Goal: Task Accomplishment & Management: Complete application form

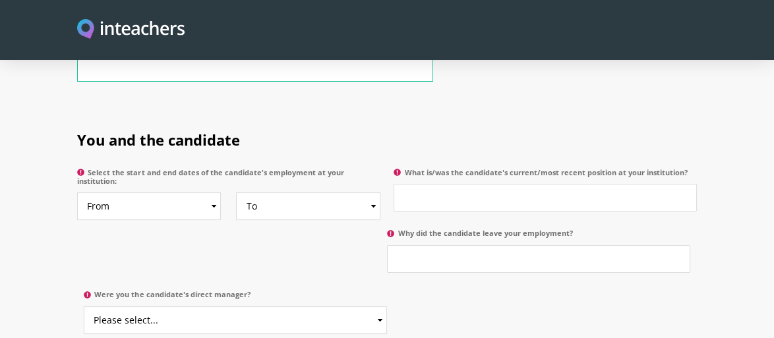
scroll to position [642, 0]
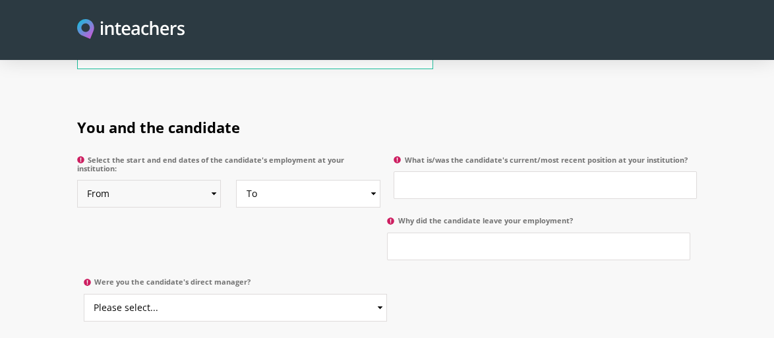
click at [177, 180] on select "From 2025 2024 2023 2022 2021 2020 2019 2018 2017 2016 2015 2014 2013 2012 2011…" at bounding box center [149, 194] width 144 height 28
click at [182, 180] on select "From 2025 2024 2023 2022 2021 2020 2019 2018 2017 2016 2015 2014 2013 2012 2011…" at bounding box center [149, 194] width 144 height 28
select select "2024"
click at [77, 180] on select "From 2025 2024 2023 2022 2021 2020 2019 2018 2017 2016 2015 2014 2013 2012 2011…" at bounding box center [149, 194] width 144 height 28
click at [315, 180] on select "To Currently 2025 2024 2023 2022 2021 2020 2019 2018 2017 2016 2015 2014 2013 2…" at bounding box center [308, 194] width 144 height 28
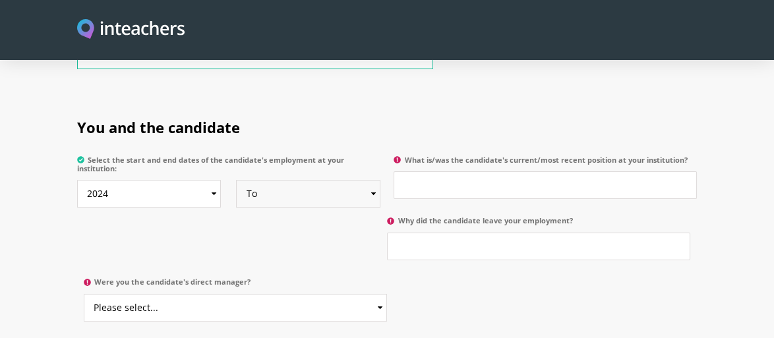
select select "2025"
click at [236, 180] on select "To Currently 2025 2024 2023 2022 2021 2020 2019 2018 2017 2016 2015 2014 2013 2…" at bounding box center [308, 194] width 144 height 28
click at [522, 171] on input "What is/was the candidate's current/most recent position at your institution?" at bounding box center [545, 185] width 303 height 28
type input "Teacher"
click at [0, 276] on section "You and the candidate Select the start and end dates of the candidate's employm…" at bounding box center [387, 277] width 774 height 357
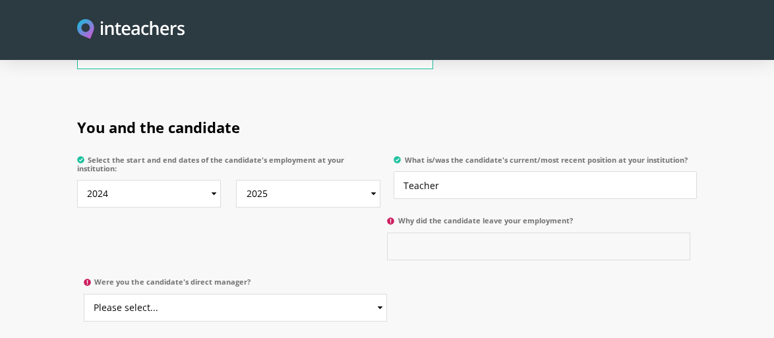
click at [443, 238] on input "Why did the candidate leave your employment?" at bounding box center [538, 247] width 303 height 28
click at [483, 233] on input "Why did the candidate leave your employment?" at bounding box center [538, 247] width 303 height 28
paste input "due to the death of my father."
click at [441, 233] on input "due to the death of my father." at bounding box center [538, 247] width 303 height 28
click at [773, 183] on section "You and the candidate Select the start and end dates of the candidate's employm…" at bounding box center [387, 277] width 774 height 357
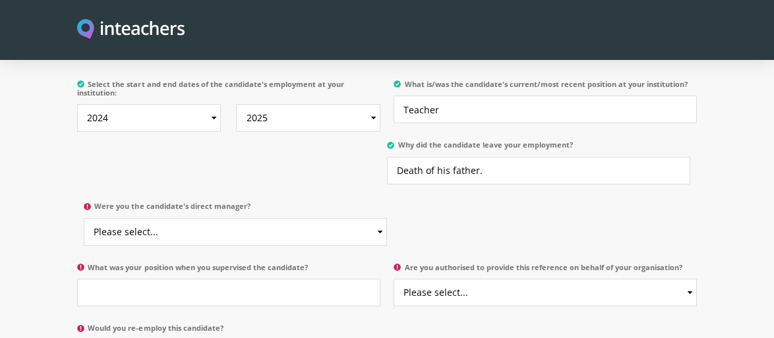
scroll to position [721, 0]
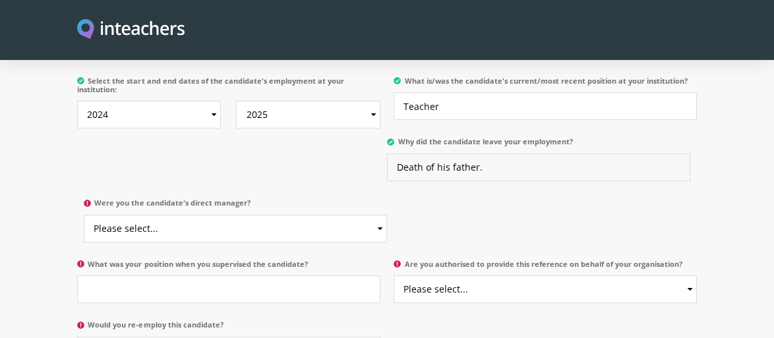
click at [500, 154] on input "Death of his father." at bounding box center [538, 168] width 303 height 28
type input "Death of his father"
click at [729, 224] on section "You and the candidate Select the start and end dates of the candidate's employm…" at bounding box center [387, 198] width 774 height 357
click at [245, 215] on select "Please select... Yes No" at bounding box center [235, 229] width 303 height 28
select select "Yes"
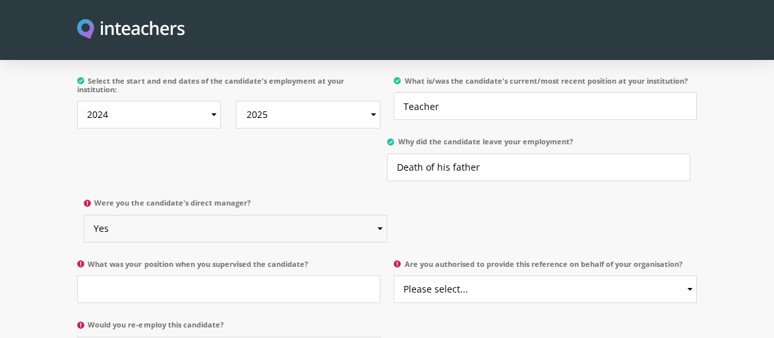
click at [84, 215] on select "Please select... Yes No" at bounding box center [235, 229] width 303 height 28
click at [0, 222] on section "You and the candidate Select the start and end dates of the candidate's employm…" at bounding box center [387, 198] width 774 height 357
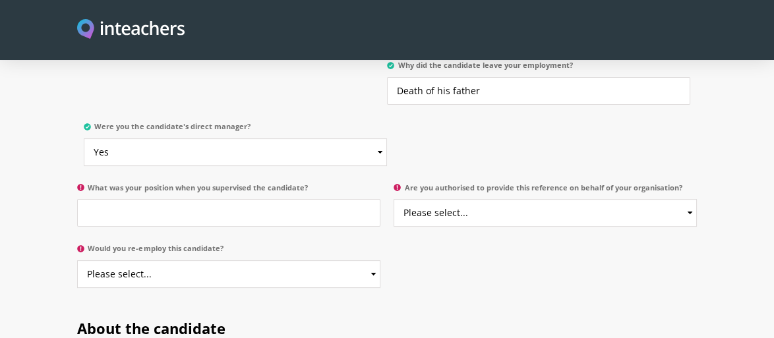
scroll to position [800, 0]
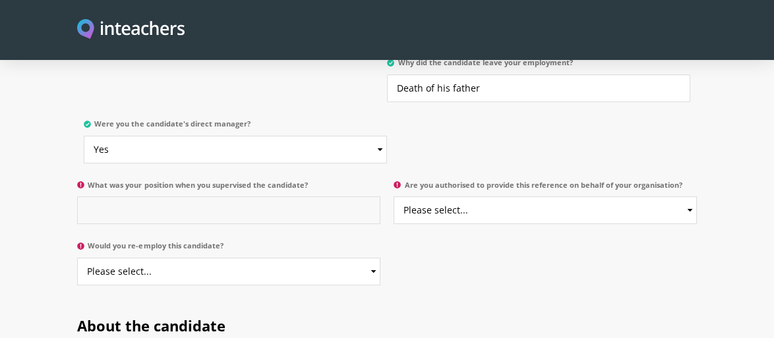
click at [189, 202] on input "What was your position when you supervised the candidate?" at bounding box center [228, 211] width 303 height 28
type input "H"
paste input "school principal"
type input "School Principal"
click at [0, 272] on section "You and the candidate Select the start and end dates of the candidate's employm…" at bounding box center [387, 119] width 774 height 357
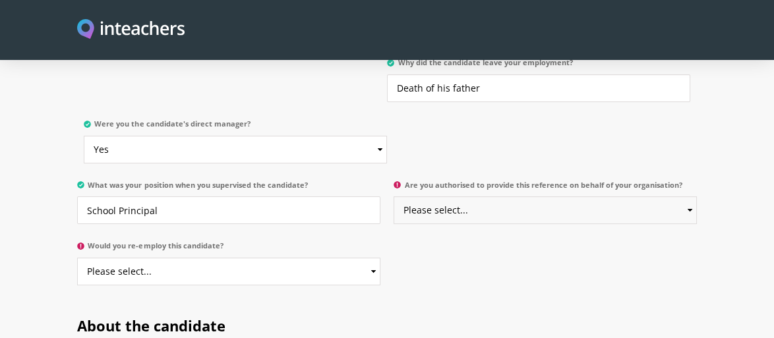
click at [527, 197] on select "Please select... Yes No" at bounding box center [545, 211] width 303 height 28
select select "Yes"
click at [394, 197] on select "Please select... Yes No" at bounding box center [545, 211] width 303 height 28
click at [501, 250] on div "You and the candidate Select the start and end dates of the candidate's employm…" at bounding box center [387, 119] width 633 height 357
click at [278, 259] on select "Please select... Yes No" at bounding box center [228, 272] width 303 height 28
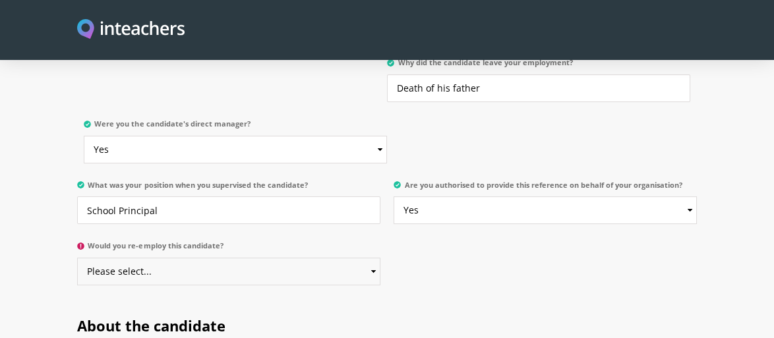
select select "Yes"
click at [77, 258] on select "Please select... Yes No" at bounding box center [228, 272] width 303 height 28
click at [560, 225] on div "You and the candidate Select the start and end dates of the candidate's employm…" at bounding box center [387, 119] width 633 height 357
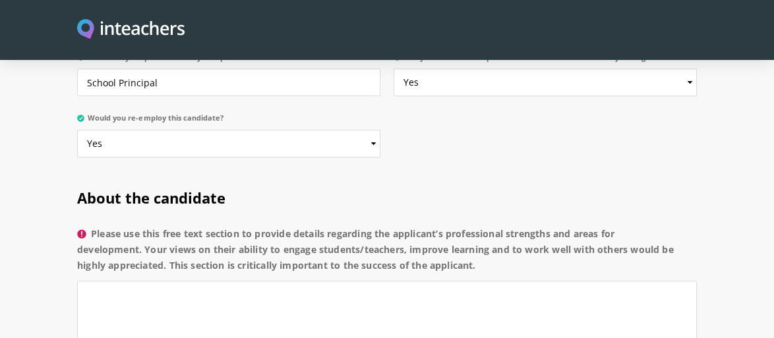
scroll to position [932, 0]
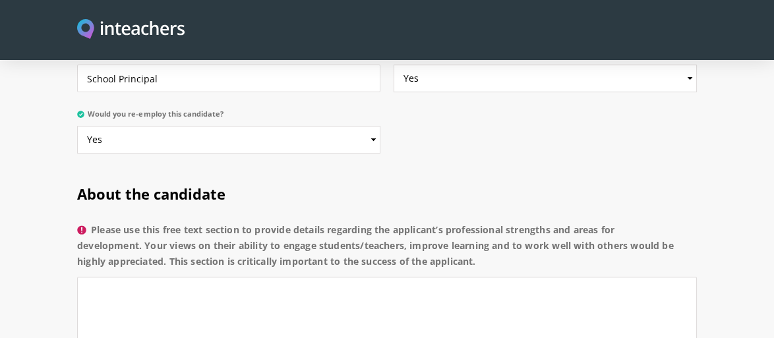
drag, startPoint x: 79, startPoint y: 175, endPoint x: 522, endPoint y: 245, distance: 448.8
copy div "About the candidate Please use this free text section to provide details regard…"
click at [483, 193] on h2 "About the candidate" at bounding box center [387, 191] width 620 height 51
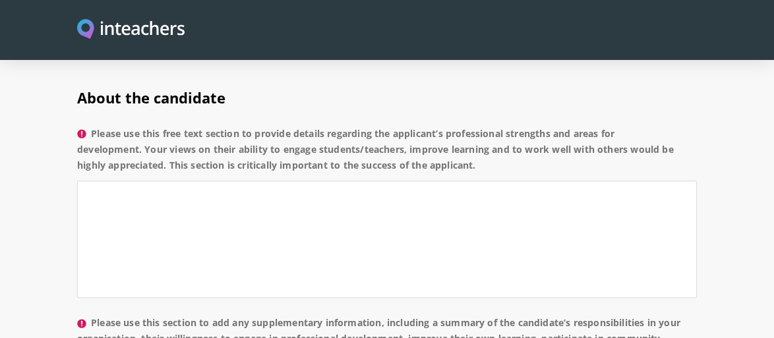
scroll to position [1034, 0]
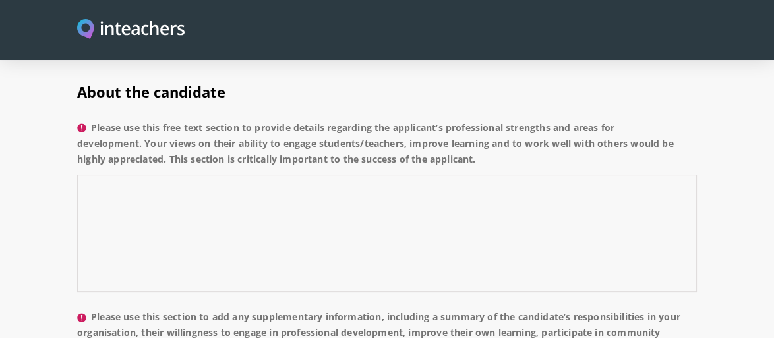
click at [261, 206] on textarea "Please use this free text section to provide details regarding the applicant’s …" at bounding box center [387, 233] width 620 height 117
paste textarea "He is a committed and versatile educator who explains concepts with clarity and…"
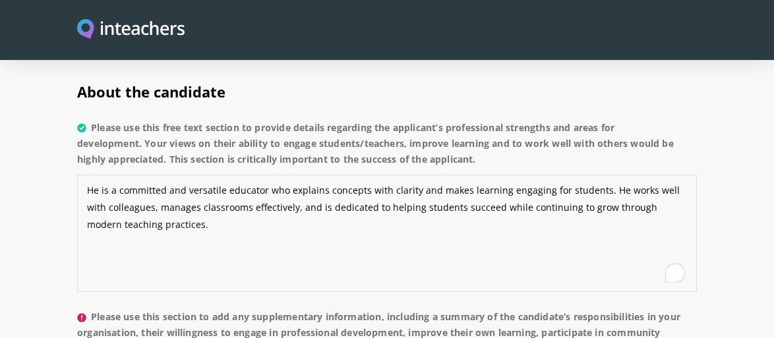
type textarea "He is a committed and versatile educator who explains concepts with clarity and…"
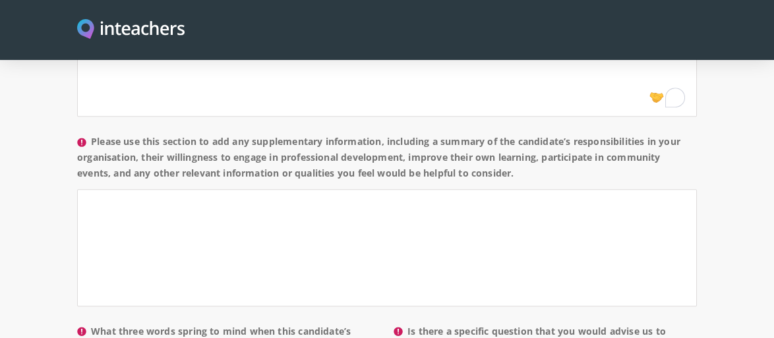
scroll to position [1192, 0]
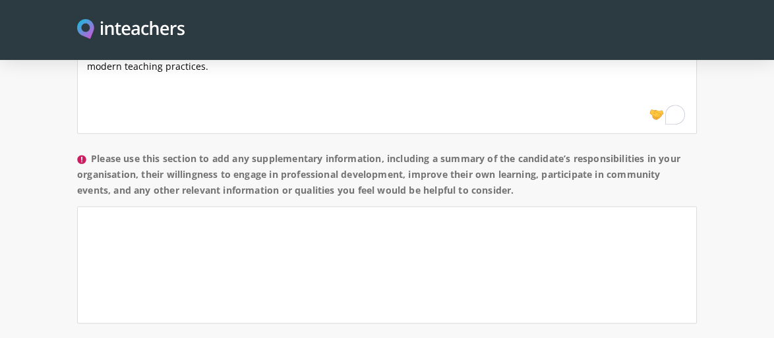
click at [305, 151] on label "Please use this section to add any supplementary information, including a summa…" at bounding box center [387, 178] width 620 height 55
click at [305, 206] on textarea "Please use this section to add any supplementary information, including a summa…" at bounding box center [387, 264] width 620 height 117
click at [305, 151] on label "Please use this section to add any supplementary information, including a summa…" at bounding box center [387, 178] width 620 height 55
click at [305, 206] on textarea "Please use this section to add any supplementary information, including a summa…" at bounding box center [387, 264] width 620 height 117
click at [305, 151] on label "Please use this section to add any supplementary information, including a summa…" at bounding box center [387, 178] width 620 height 55
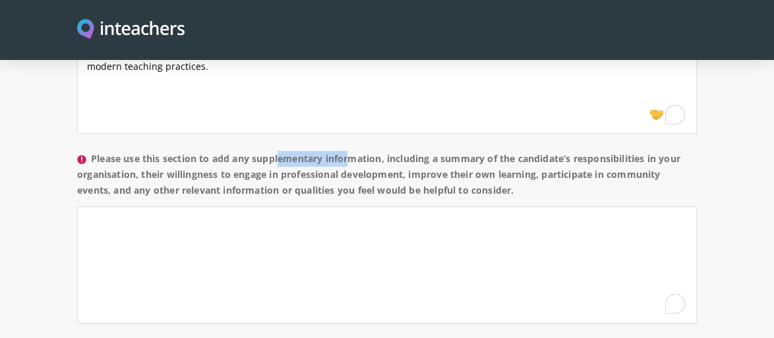
click at [305, 206] on textarea "Please use this section to add any supplementary information, including a summa…" at bounding box center [387, 264] width 620 height 117
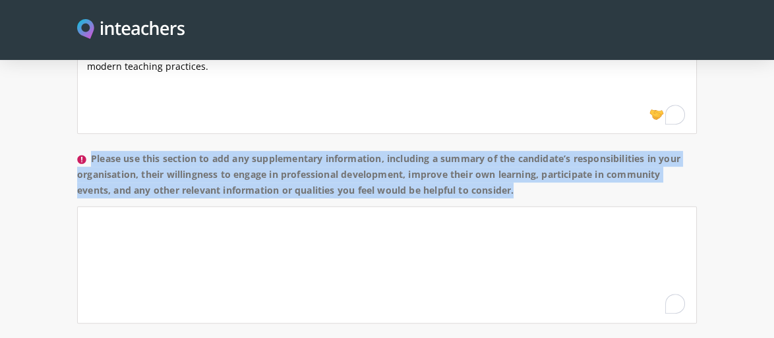
copy label "Please use this section to add any supplementary information, including a summa…"
click at [26, 181] on section "About the candidate Please use this free text section to provide details regard…" at bounding box center [387, 204] width 774 height 599
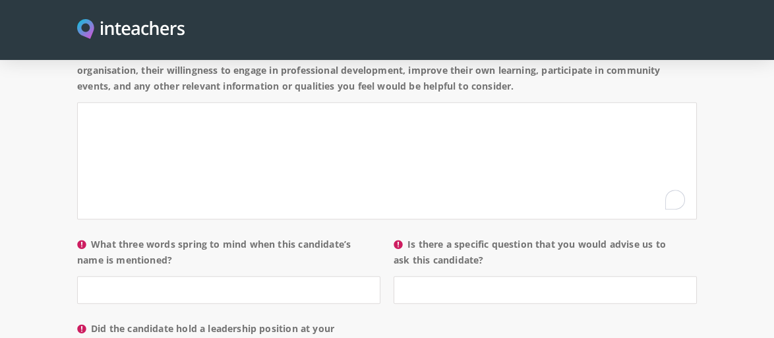
scroll to position [1298, 0]
click at [317, 135] on textarea "Please use this section to add any supplementary information, including a summa…" at bounding box center [387, 159] width 620 height 117
paste textarea "During his time with us, the candidate has been responsible for planning and de…"
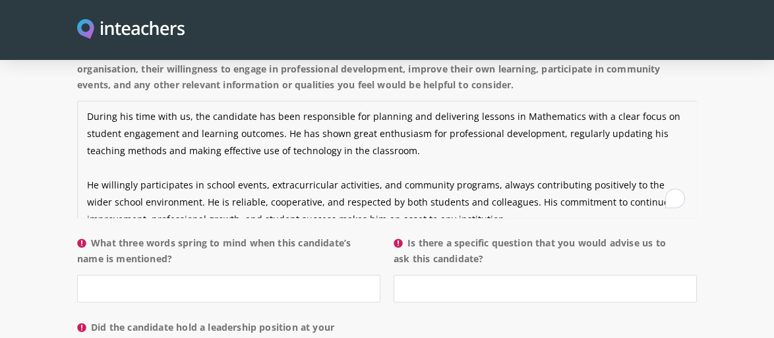
scroll to position [8, 0]
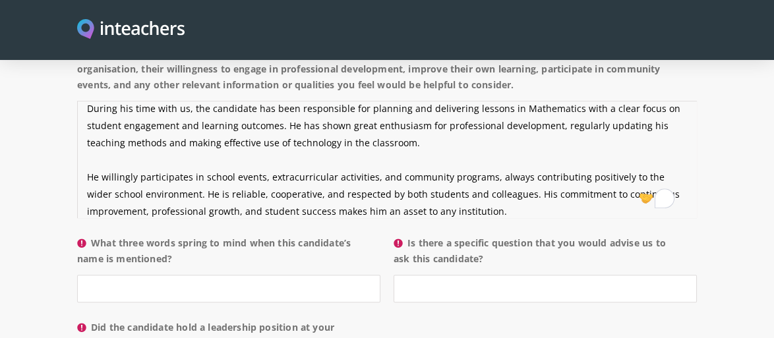
type textarea "During his time with us, the candidate has been responsible for planning and de…"
click at [3, 187] on section "About the candidate Please use this free text section to provide details regard…" at bounding box center [387, 99] width 774 height 599
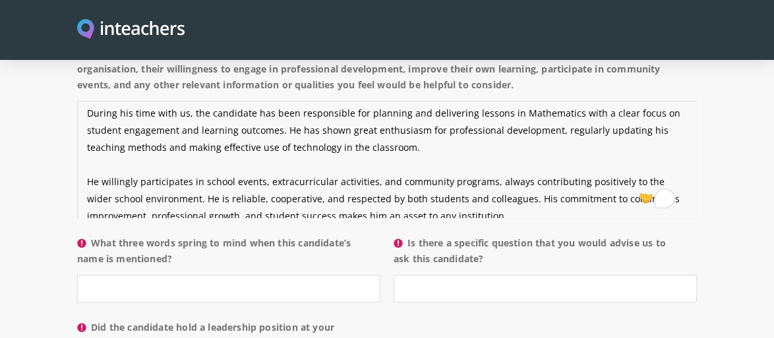
scroll to position [0, 0]
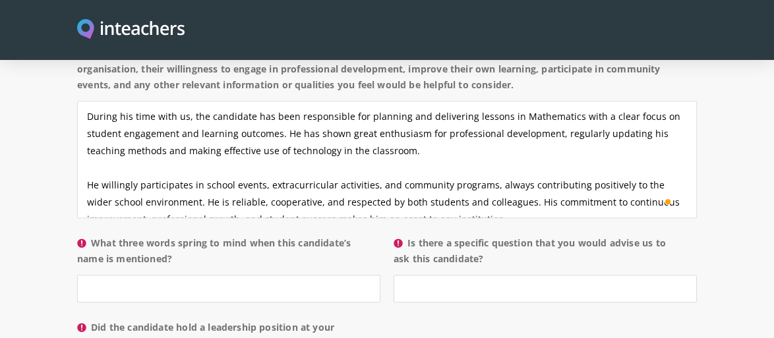
click at [737, 175] on section "About the candidate Please use this free text section to provide details regard…" at bounding box center [387, 99] width 774 height 599
click at [752, 193] on section "About the candidate Please use this free text section to provide details regard…" at bounding box center [387, 99] width 774 height 599
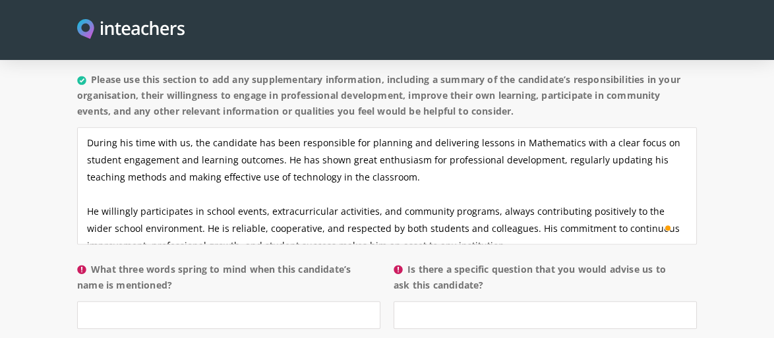
click at [751, 153] on section "About the candidate Please use this free text section to provide details regard…" at bounding box center [387, 125] width 774 height 599
click at [725, 158] on section "About the candidate Please use this free text section to provide details regard…" at bounding box center [387, 125] width 774 height 599
click at [735, 162] on section "About the candidate Please use this free text section to provide details regard…" at bounding box center [387, 125] width 774 height 599
click at [729, 160] on section "About the candidate Please use this free text section to provide details regard…" at bounding box center [387, 125] width 774 height 599
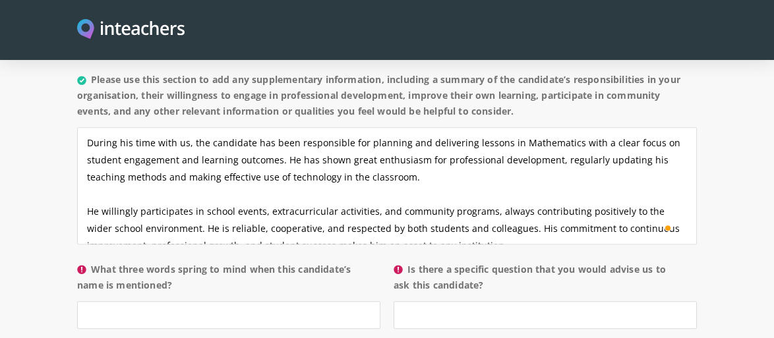
click at [729, 160] on section "About the candidate Please use this free text section to provide details regard…" at bounding box center [387, 125] width 774 height 599
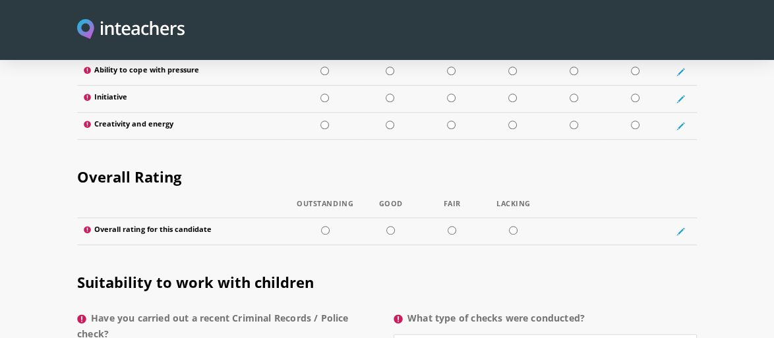
scroll to position [1931, 0]
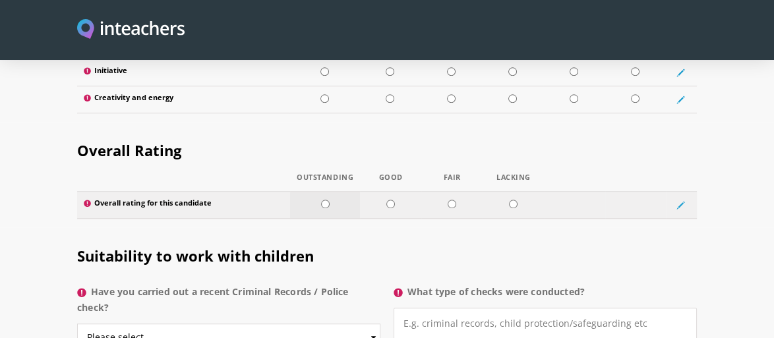
click at [326, 200] on input "radio" at bounding box center [325, 204] width 9 height 9
radio input "true"
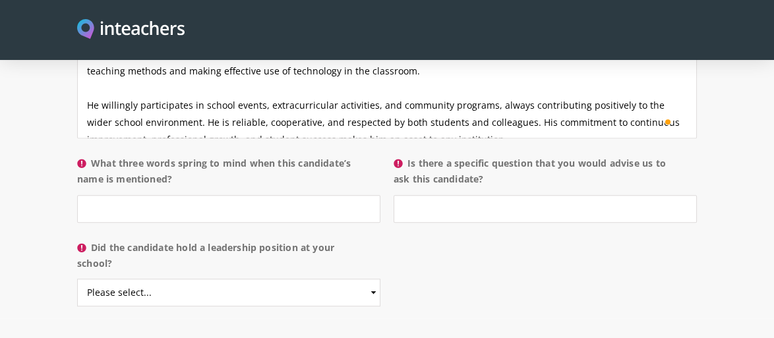
scroll to position [1377, 0]
click at [220, 156] on label "What three words spring to mind when this candidate’s name is mentioned?" at bounding box center [228, 176] width 303 height 40
click at [220, 196] on input "What three words spring to mind when this candidate’s name is mentioned?" at bounding box center [228, 210] width 303 height 28
click at [220, 156] on label "What three words spring to mind when this candidate’s name is mentioned?" at bounding box center [228, 176] width 303 height 40
click at [220, 196] on input "What three words spring to mind when this candidate’s name is mentioned?" at bounding box center [228, 210] width 303 height 28
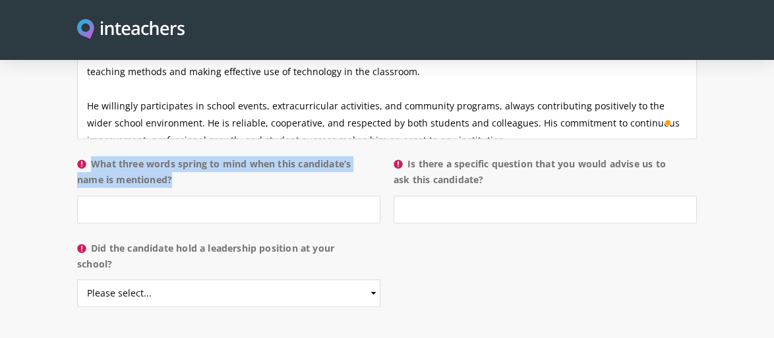
click at [220, 156] on label "What three words spring to mind when this candidate’s name is mentioned?" at bounding box center [228, 176] width 303 height 40
click at [220, 196] on input "What three words spring to mind when this candidate’s name is mentioned?" at bounding box center [228, 210] width 303 height 28
copy label "What three words spring to mind when this candidate’s name is mentioned?"
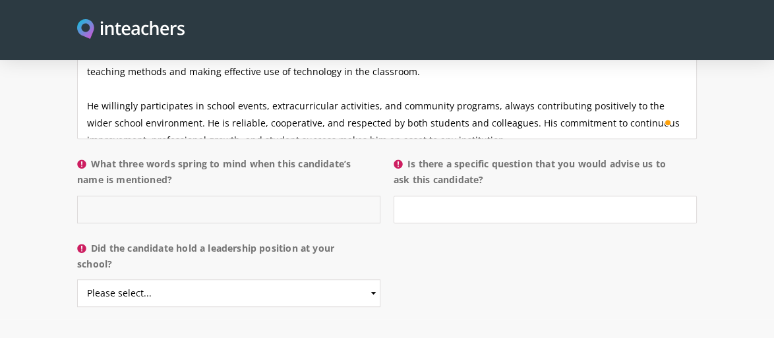
click at [240, 202] on input "What three words spring to mind when this candidate’s name is mentioned?" at bounding box center [228, 210] width 303 height 28
paste input "Honest – Adaptable – Hardworking"
type input "Honest – Adaptable – Hardworking"
click at [9, 197] on section "About the candidate Please use this free text section to provide details regard…" at bounding box center [387, 19] width 774 height 599
click at [455, 156] on label "Is there a specific question that you would advise us to ask this candidate?" at bounding box center [545, 176] width 303 height 40
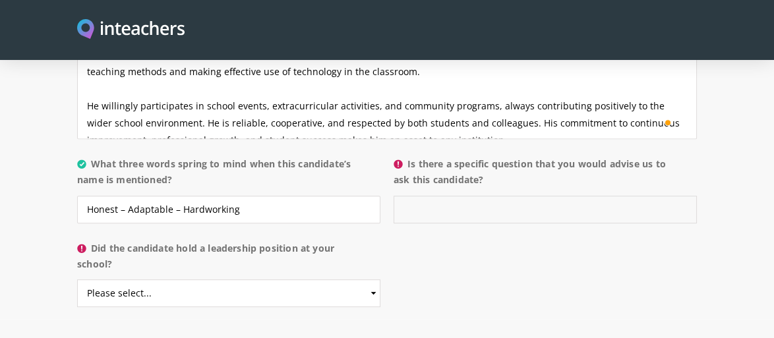
click at [455, 196] on input "Is there a specific question that you would advise us to ask this candidate?" at bounding box center [545, 210] width 303 height 28
click at [455, 156] on label "Is there a specific question that you would advise us to ask this candidate?" at bounding box center [545, 176] width 303 height 40
click at [455, 196] on input "Is there a specific question that you would advise us to ask this candidate?" at bounding box center [545, 210] width 303 height 28
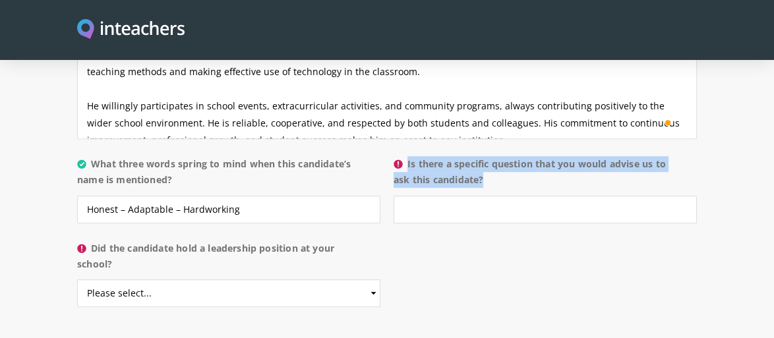
click at [455, 156] on label "Is there a specific question that you would advise us to ask this candidate?" at bounding box center [545, 176] width 303 height 40
click at [455, 196] on input "Is there a specific question that you would advise us to ask this candidate?" at bounding box center [545, 210] width 303 height 28
copy label "Is there a specific question that you would advise us to ask this candidate?"
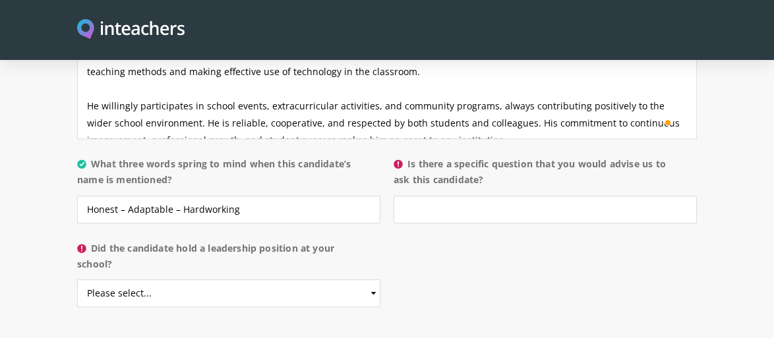
click at [18, 184] on section "About the candidate Please use this free text section to provide details regard…" at bounding box center [387, 19] width 774 height 599
click at [444, 234] on div "About the candidate Please use this free text section to provide details regard…" at bounding box center [387, 19] width 633 height 599
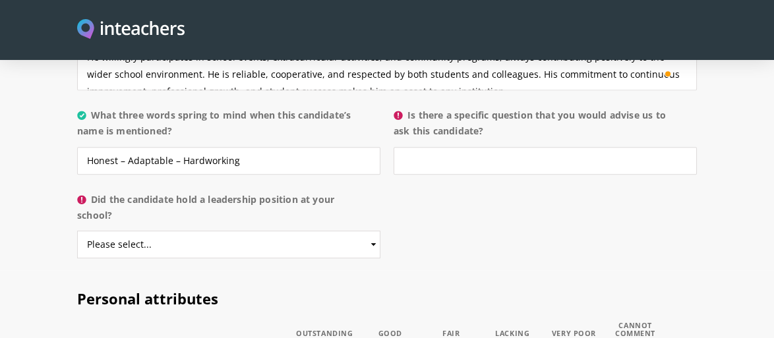
scroll to position [1462, 0]
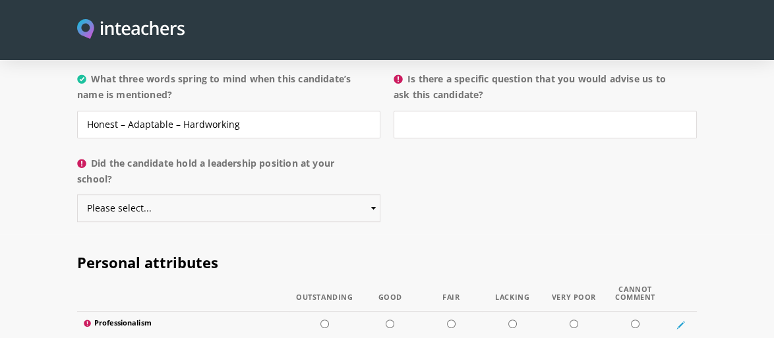
click at [323, 195] on select "Please select... Yes No" at bounding box center [228, 209] width 303 height 28
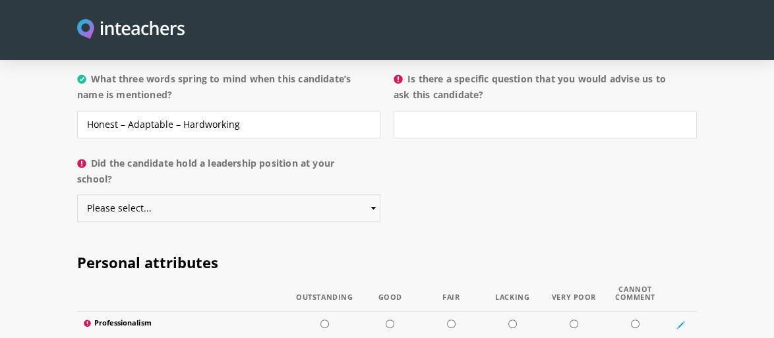
click at [323, 195] on select "Please select... Yes No" at bounding box center [228, 209] width 303 height 28
click at [228, 195] on select "Please select... Yes No" at bounding box center [228, 209] width 303 height 28
click at [77, 195] on select "Please select... Yes No" at bounding box center [228, 209] width 303 height 28
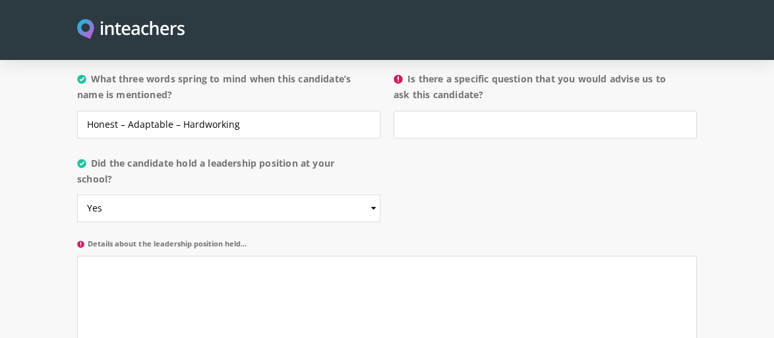
click at [235, 156] on label "Did the candidate hold a leadership position at your school?" at bounding box center [228, 176] width 303 height 40
click at [235, 195] on select "Please select... Yes No" at bounding box center [228, 209] width 303 height 28
click at [235, 156] on label "Did the candidate hold a leadership position at your school?" at bounding box center [228, 176] width 303 height 40
click at [235, 195] on select "Please select... Yes No" at bounding box center [228, 209] width 303 height 28
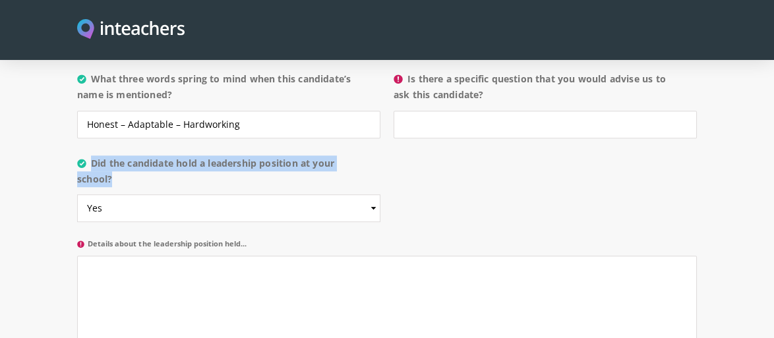
click at [235, 156] on label "Did the candidate hold a leadership position at your school?" at bounding box center [228, 176] width 303 height 40
click at [235, 195] on select "Please select... Yes No" at bounding box center [228, 209] width 303 height 28
copy label "Did the candidate hold a leadership position at your school?"
click at [263, 197] on select "Please select... Yes No" at bounding box center [228, 209] width 303 height 28
select select "No"
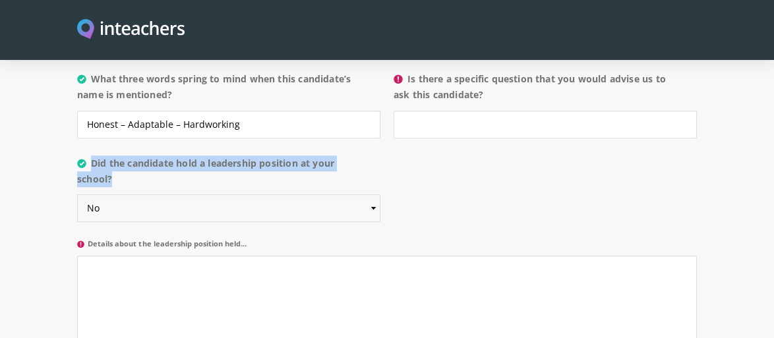
click at [77, 195] on select "Please select... Yes No" at bounding box center [228, 209] width 303 height 28
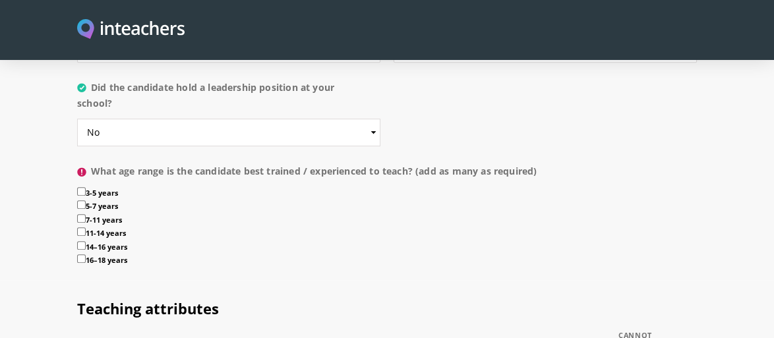
scroll to position [1541, 0]
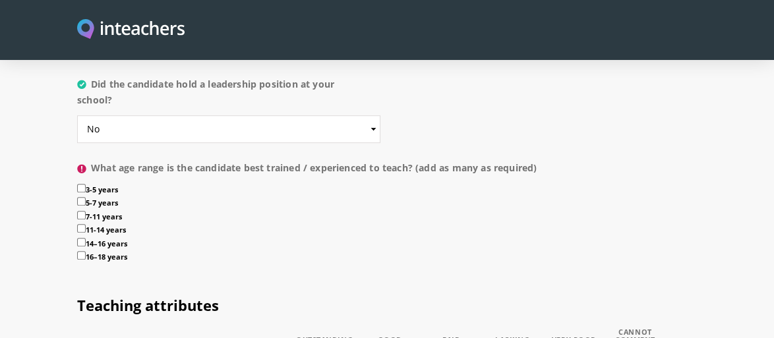
click at [79, 211] on input "7-11 years" at bounding box center [81, 215] width 9 height 9
checkbox input "true"
click at [80, 197] on input "5-7 years" at bounding box center [81, 201] width 9 height 9
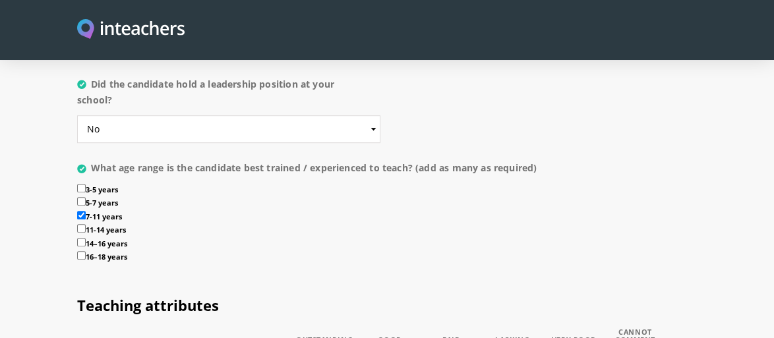
checkbox input "true"
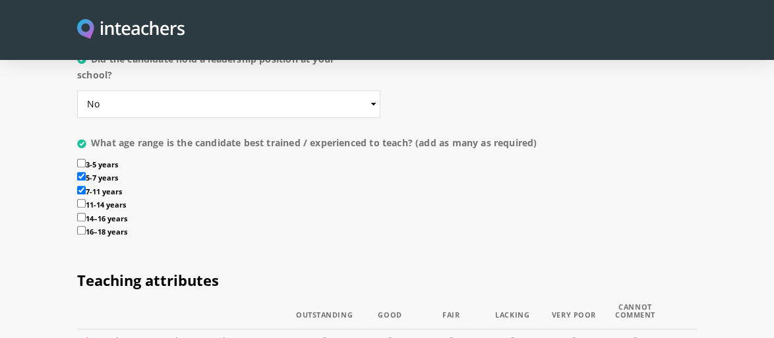
scroll to position [1568, 0]
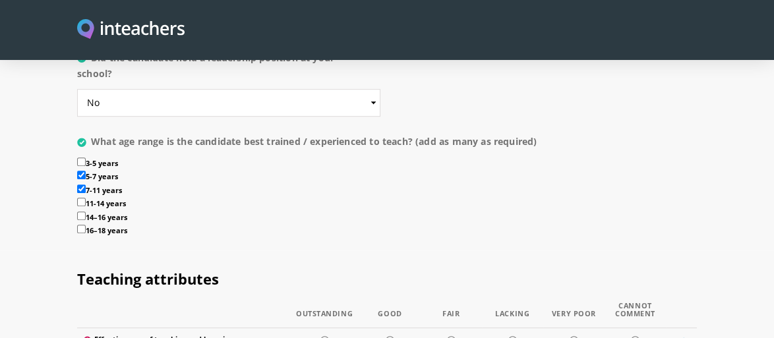
click at [82, 198] on input "11-14 years" at bounding box center [81, 202] width 9 height 9
checkbox input "true"
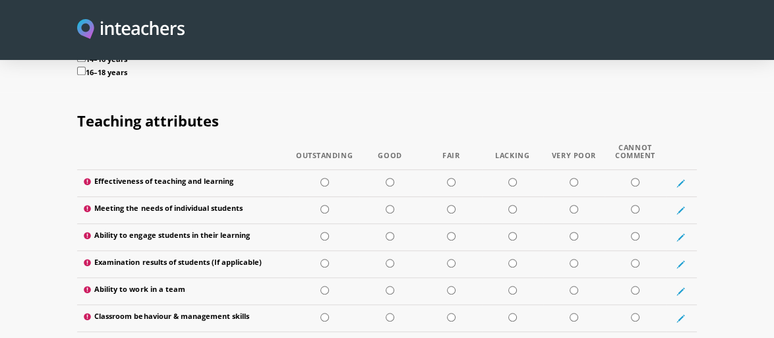
scroll to position [1752, 0]
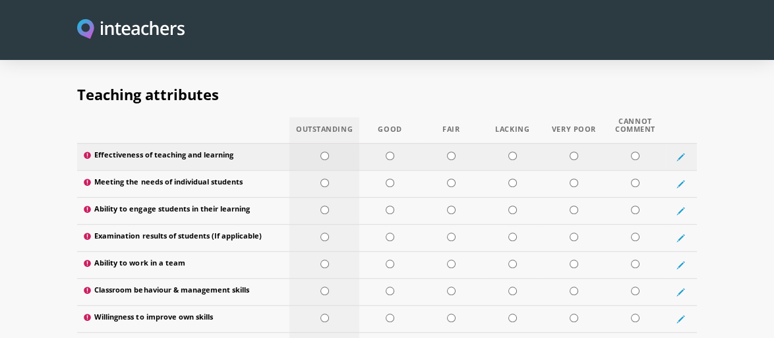
click at [328, 152] on input "radio" at bounding box center [325, 156] width 9 height 9
radio input "true"
click at [326, 179] on input "radio" at bounding box center [325, 183] width 9 height 9
radio input "true"
click at [322, 206] on input "radio" at bounding box center [325, 210] width 9 height 9
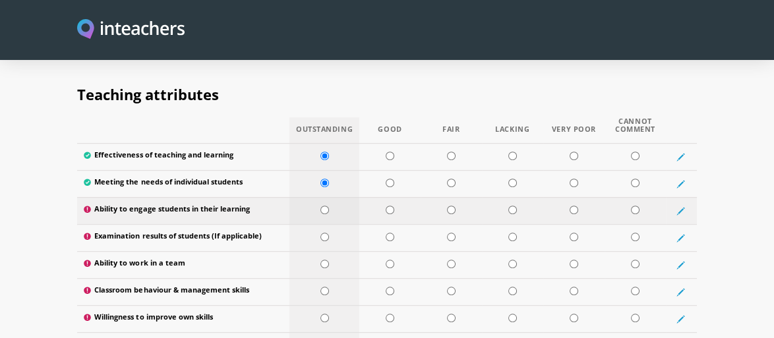
radio input "true"
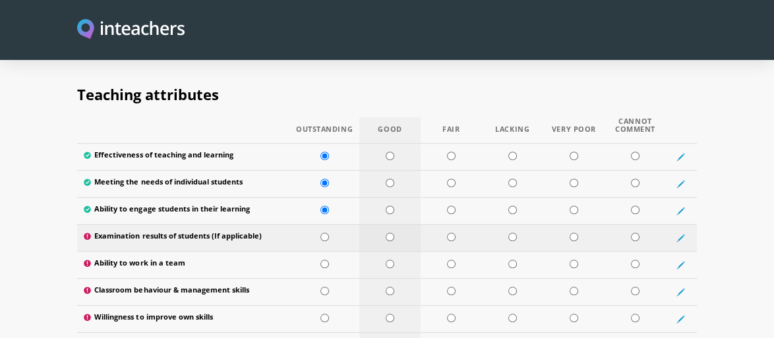
click at [389, 233] on input "radio" at bounding box center [390, 237] width 9 height 9
radio input "true"
click at [384, 251] on td at bounding box center [389, 264] width 61 height 27
radio input "true"
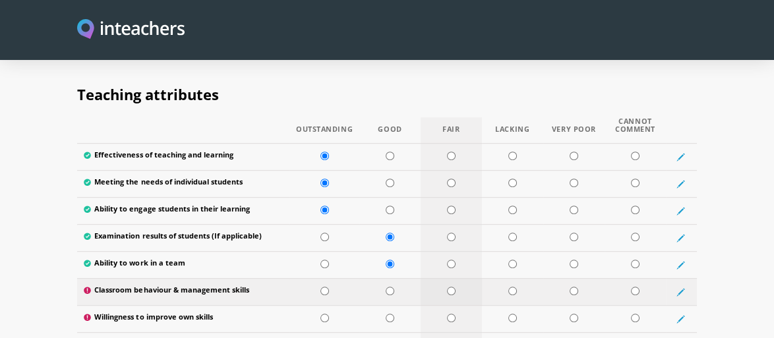
click at [448, 287] on input "radio" at bounding box center [451, 291] width 9 height 9
radio input "true"
click at [3, 244] on section "Teaching attributes Outstanding Good Fair Lacking Very Poor Cannot Comment Effe…" at bounding box center [387, 271] width 774 height 411
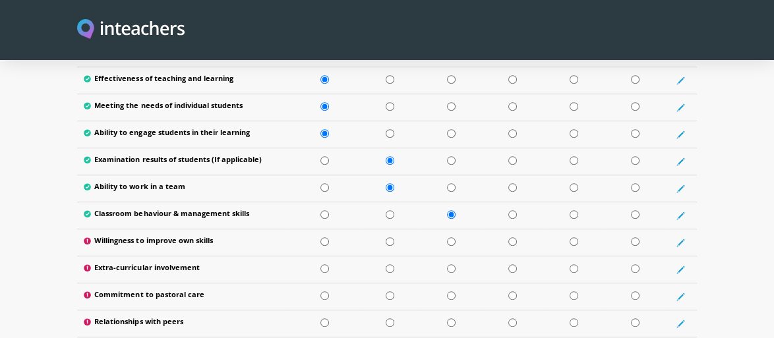
scroll to position [1831, 0]
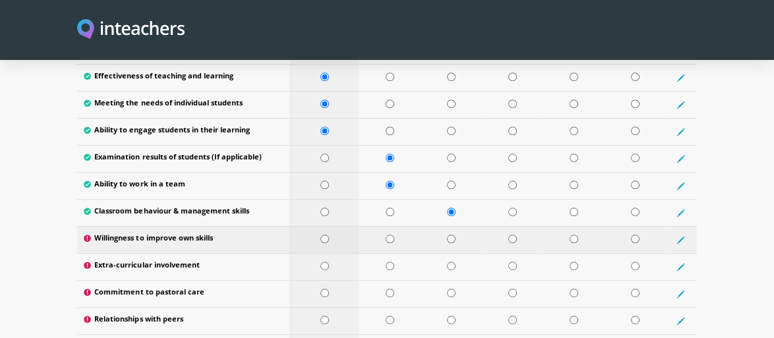
click at [324, 226] on td at bounding box center [325, 239] width 70 height 27
radio input "true"
click at [330, 253] on td at bounding box center [325, 266] width 70 height 27
radio input "true"
click at [329, 280] on td at bounding box center [325, 293] width 70 height 27
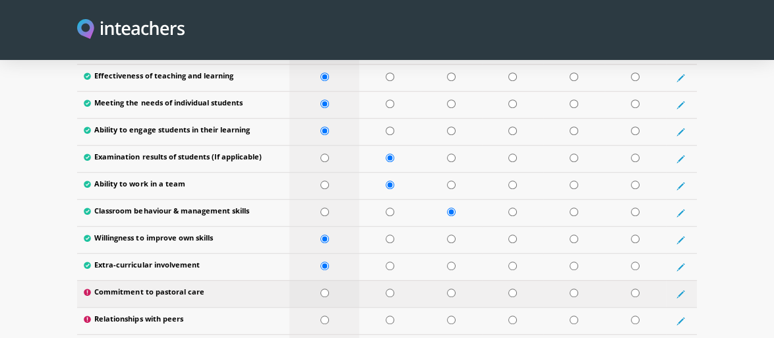
radio input "true"
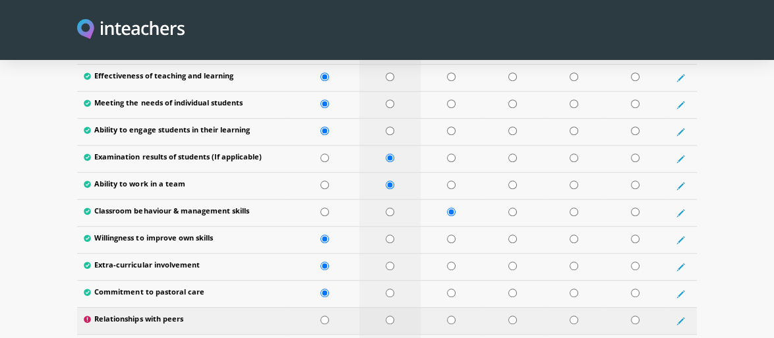
click at [375, 307] on td at bounding box center [389, 320] width 61 height 27
radio input "true"
click at [0, 290] on section "Teaching attributes Outstanding Good Fair Lacking Very Poor Cannot Comment Effe…" at bounding box center [387, 192] width 774 height 411
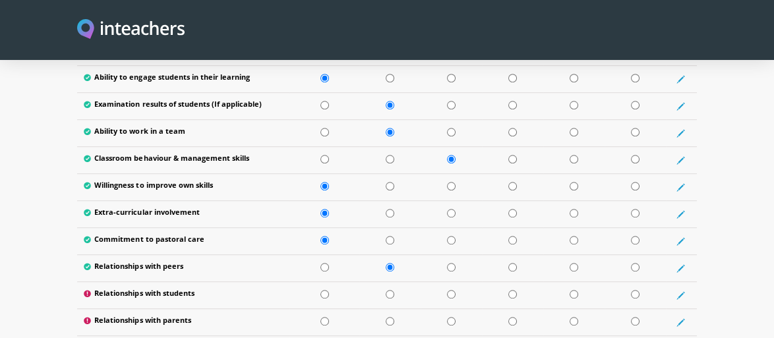
scroll to position [1911, 0]
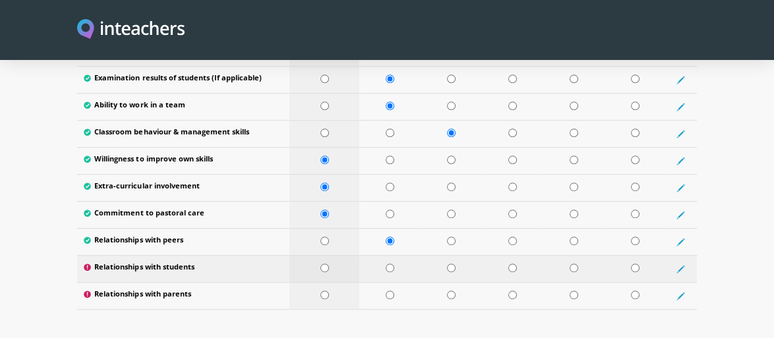
click at [328, 264] on input "radio" at bounding box center [325, 268] width 9 height 9
radio input "true"
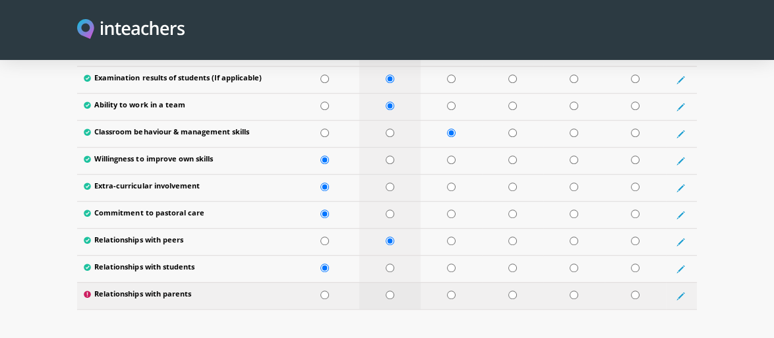
click at [373, 282] on td at bounding box center [389, 295] width 61 height 27
radio input "true"
click at [15, 269] on section "Teaching attributes Outstanding Good Fair Lacking Very Poor Cannot Comment Effe…" at bounding box center [387, 113] width 774 height 411
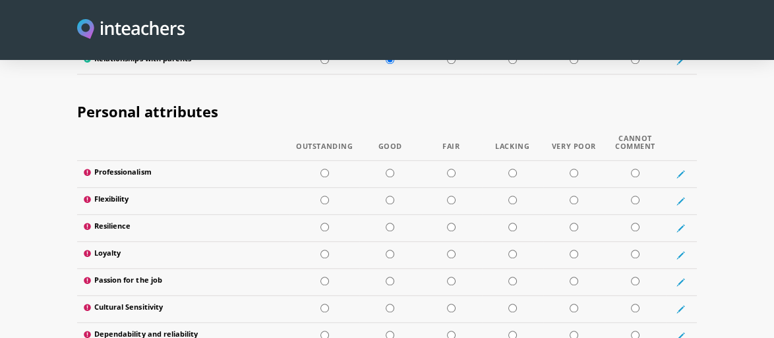
scroll to position [2148, 0]
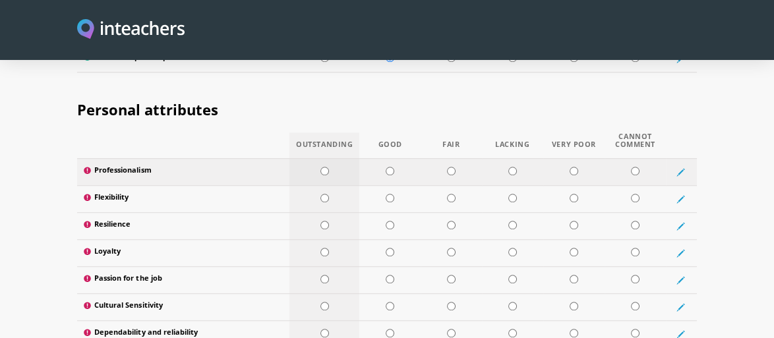
click at [334, 158] on td at bounding box center [325, 171] width 70 height 27
radio input "true"
click at [333, 185] on td at bounding box center [325, 198] width 70 height 27
radio input "true"
click at [328, 221] on input "radio" at bounding box center [325, 225] width 9 height 9
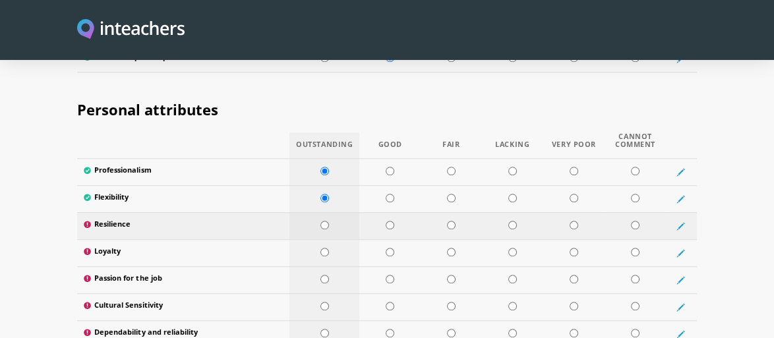
radio input "true"
click at [328, 248] on input "radio" at bounding box center [325, 252] width 9 height 9
radio input "true"
click at [328, 275] on input "radio" at bounding box center [325, 279] width 9 height 9
radio input "true"
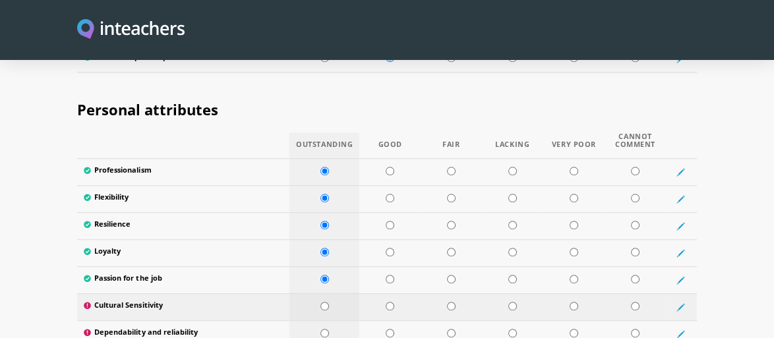
click at [328, 302] on input "radio" at bounding box center [325, 306] width 9 height 9
radio input "true"
click at [0, 294] on section "Personal attributes Outstanding Good Fair Lacking Very Poor Cannot Comment Prof…" at bounding box center [387, 259] width 774 height 357
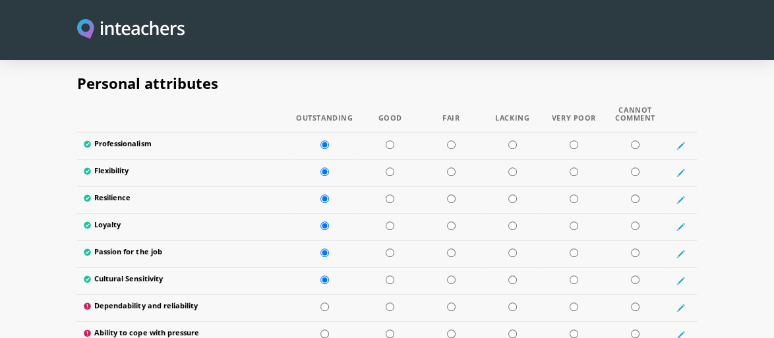
scroll to position [2227, 0]
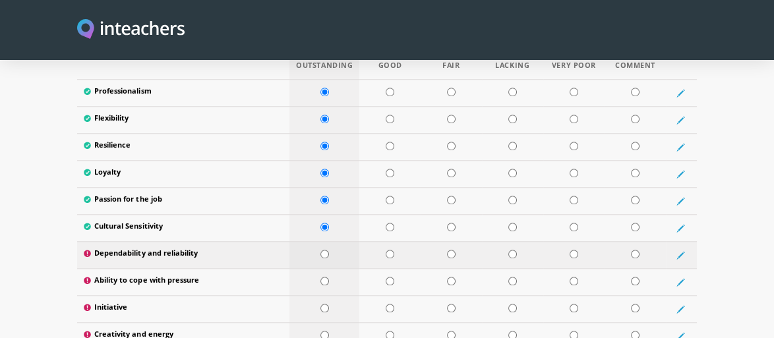
click at [334, 241] on td at bounding box center [325, 254] width 70 height 27
radio input "true"
click at [332, 268] on td at bounding box center [325, 281] width 70 height 27
radio input "true"
click at [332, 295] on td at bounding box center [325, 308] width 70 height 27
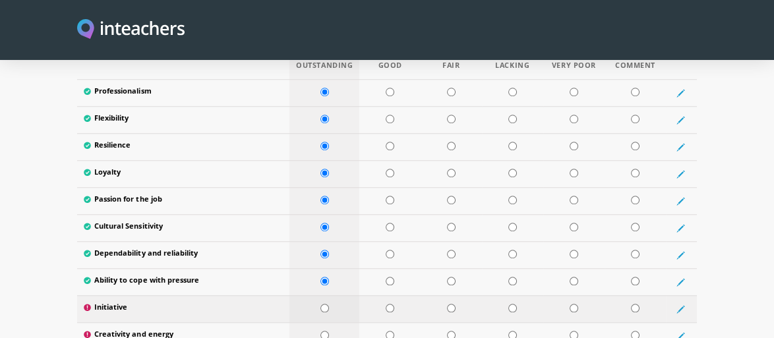
radio input "true"
click at [331, 322] on td at bounding box center [325, 335] width 70 height 27
radio input "true"
click at [0, 255] on section "Personal attributes Outstanding Good Fair Lacking Very Poor Cannot Comment Prof…" at bounding box center [387, 180] width 774 height 357
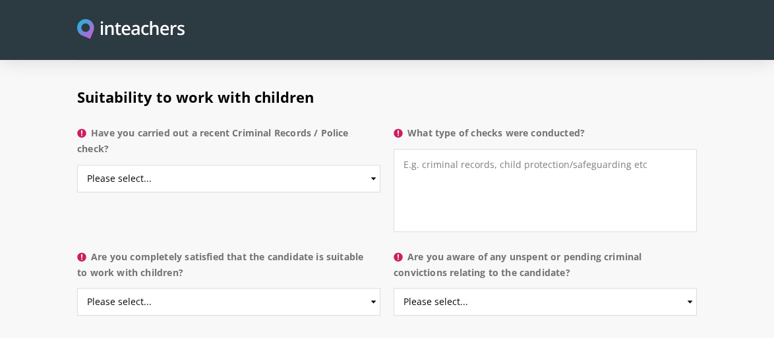
scroll to position [2596, 0]
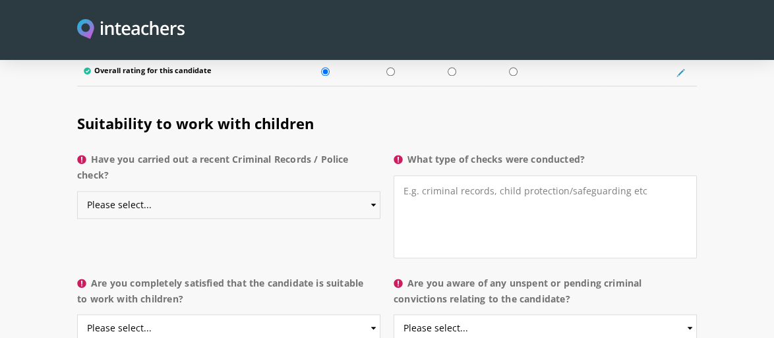
click at [279, 191] on select "Please select... Yes No Do not know" at bounding box center [228, 205] width 303 height 28
click at [77, 191] on select "Please select... Yes No Do not know" at bounding box center [228, 205] width 303 height 28
click at [187, 191] on select "Please select... Yes No Do not know" at bounding box center [228, 205] width 303 height 28
select select "No"
click at [77, 191] on select "Please select... Yes No Do not know" at bounding box center [228, 205] width 303 height 28
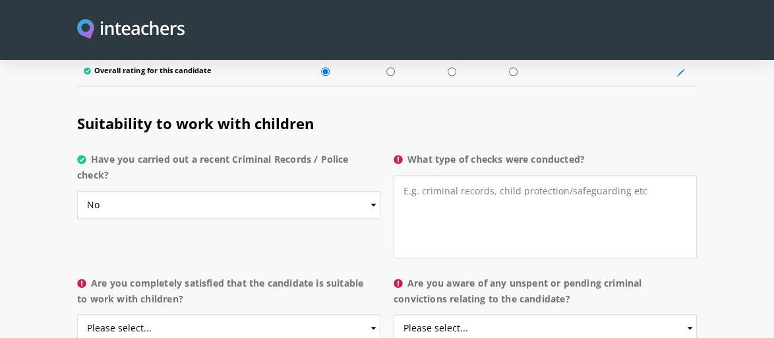
click at [516, 152] on label "What type of checks were conducted?" at bounding box center [545, 164] width 303 height 24
click at [516, 175] on textarea "What type of checks were conducted?" at bounding box center [545, 216] width 303 height 83
click at [516, 152] on label "What type of checks were conducted?" at bounding box center [545, 164] width 303 height 24
click at [516, 175] on textarea "What type of checks were conducted?" at bounding box center [545, 216] width 303 height 83
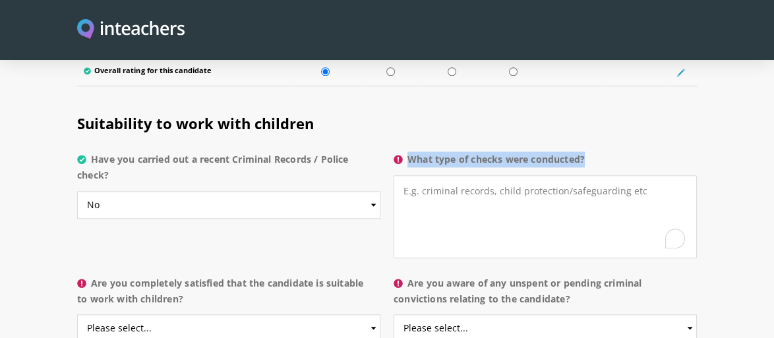
click at [516, 152] on label "What type of checks were conducted?" at bounding box center [545, 164] width 303 height 24
click at [516, 175] on textarea "What type of checks were conducted?" at bounding box center [545, 216] width 303 height 83
copy label "What type of checks were conducted?"
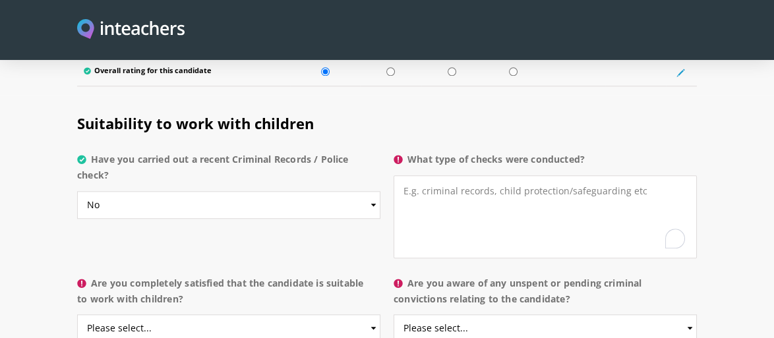
click at [0, 243] on section "Suitability to work with children Have you carried out a recent Criminal Record…" at bounding box center [387, 224] width 774 height 259
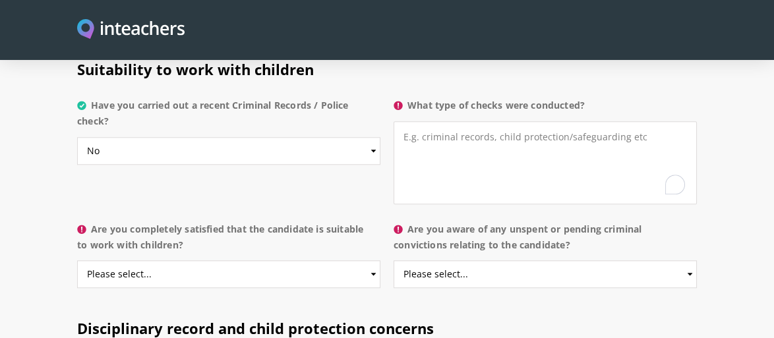
scroll to position [2676, 0]
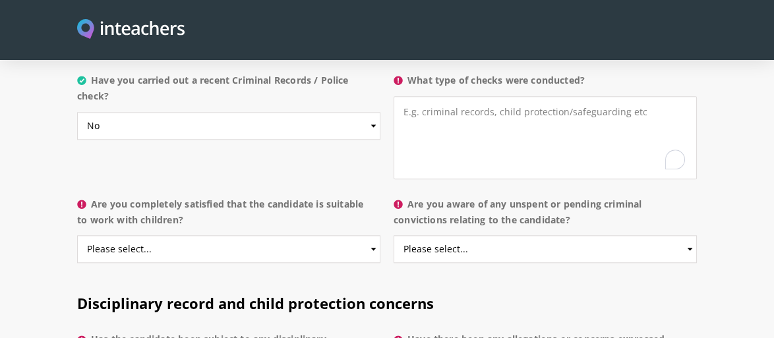
click at [211, 247] on p "Are you completely satisfied that the candidate is suitable to work with childr…" at bounding box center [228, 233] width 303 height 84
click at [224, 235] on select "Please select... Yes No Do not know" at bounding box center [228, 249] width 303 height 28
select select "Yes"
click at [77, 235] on select "Please select... Yes No Do not know" at bounding box center [228, 249] width 303 height 28
click at [702, 204] on div "Are you completely satisfied that the candidate is suitable to work with childr…" at bounding box center [387, 233] width 633 height 84
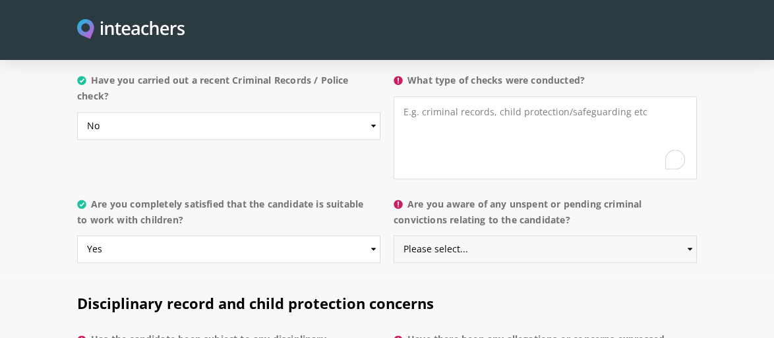
click at [563, 235] on select "Please select... Yes No Do not know" at bounding box center [545, 249] width 303 height 28
select select "No"
click at [394, 235] on select "Please select... Yes No Do not know" at bounding box center [545, 249] width 303 height 28
click at [590, 275] on h2 "Disciplinary record and child protection concerns" at bounding box center [387, 300] width 620 height 51
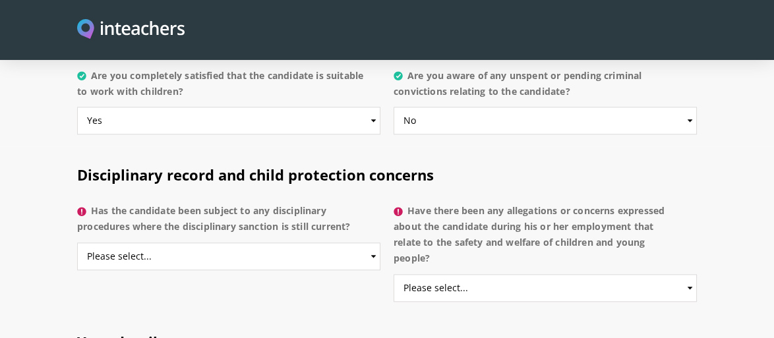
scroll to position [2807, 0]
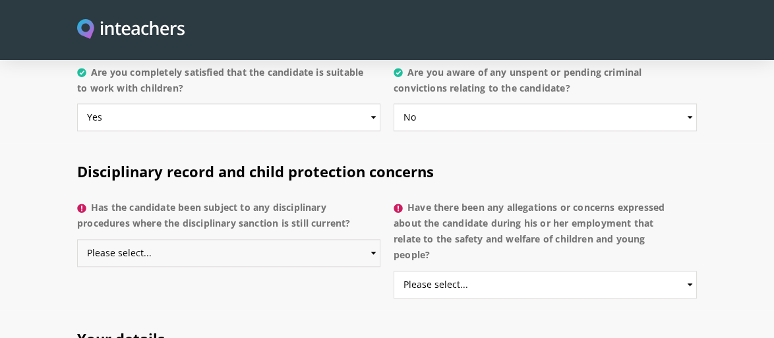
click at [186, 239] on select "Please select... Yes No Do not know" at bounding box center [228, 253] width 303 height 28
select select "No"
click at [77, 239] on select "Please select... Yes No Do not know" at bounding box center [228, 253] width 303 height 28
click at [510, 271] on select "Please select... Yes No Do not know" at bounding box center [545, 285] width 303 height 28
select select "No"
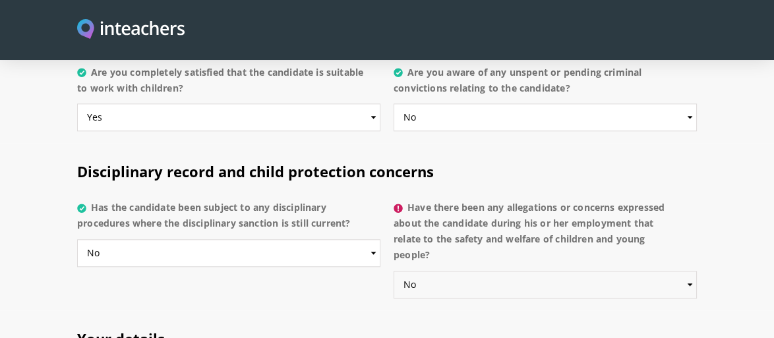
click at [394, 271] on select "Please select... Yes No Do not know" at bounding box center [545, 285] width 303 height 28
click at [703, 222] on div "Disciplinary record and child protection concerns Has the candidate been subjec…" at bounding box center [387, 227] width 633 height 168
click at [760, 210] on section "Disciplinary record and child protection concerns Has the candidate been subjec…" at bounding box center [387, 227] width 774 height 168
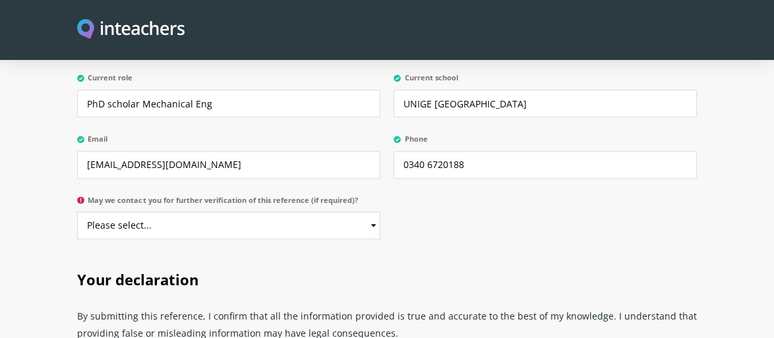
scroll to position [3177, 0]
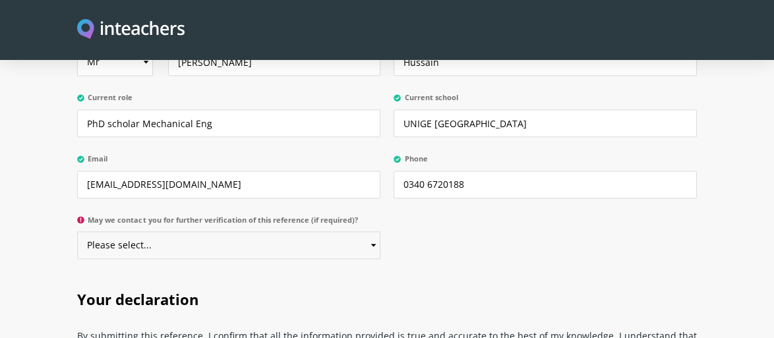
click at [317, 231] on select "Please select... Yes No" at bounding box center [228, 245] width 303 height 28
select select "Yes"
click at [77, 231] on select "Please select... Yes No" at bounding box center [228, 245] width 303 height 28
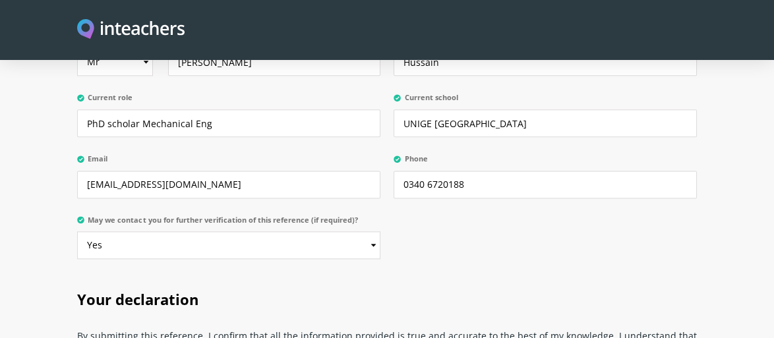
click at [510, 245] on div "Your details These are the details we have for you in our system. Please update…" at bounding box center [387, 106] width 633 height 330
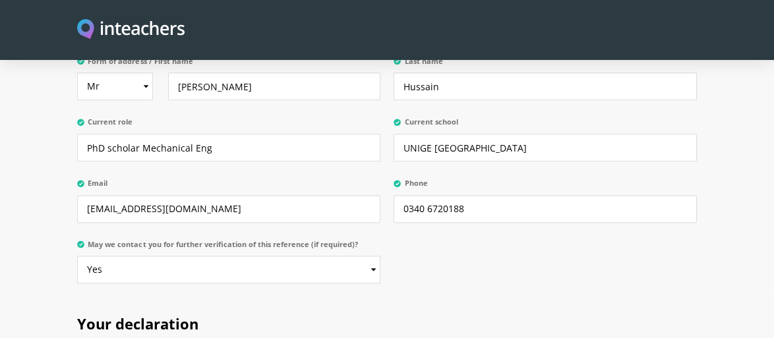
scroll to position [3150, 0]
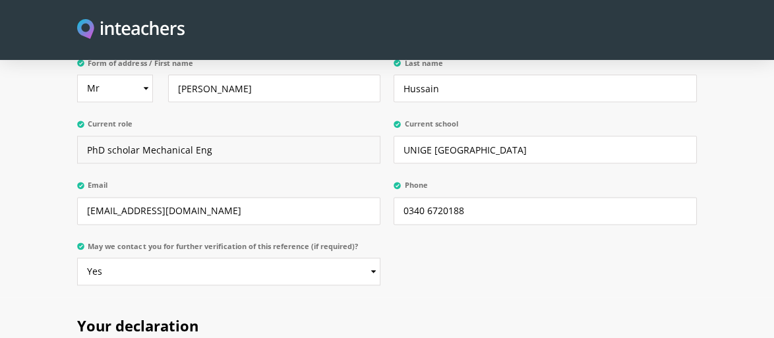
click at [230, 136] on input "PhD scholar Mechanical Eng" at bounding box center [228, 150] width 303 height 28
click at [0, 193] on section "Your details These are the details we have for you in our system. Please update…" at bounding box center [387, 133] width 774 height 330
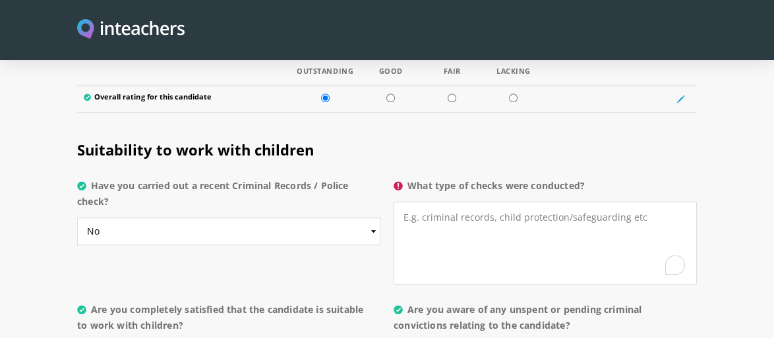
scroll to position [2544, 0]
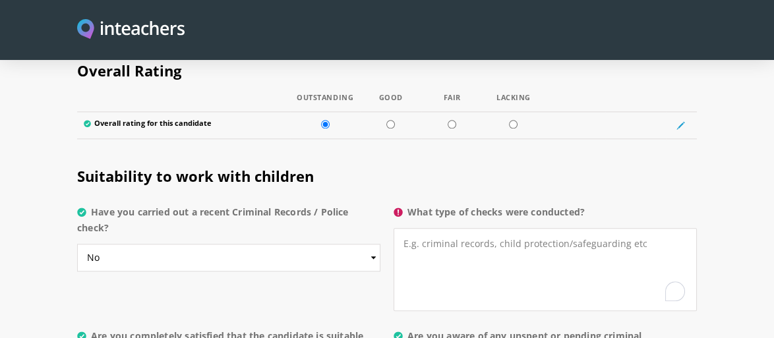
click at [441, 204] on label "What type of checks were conducted?" at bounding box center [545, 216] width 303 height 24
click at [441, 228] on textarea "What type of checks were conducted?" at bounding box center [545, 269] width 303 height 83
click at [441, 204] on label "What type of checks were conducted?" at bounding box center [545, 216] width 303 height 24
click at [441, 228] on textarea "What type of checks were conducted?" at bounding box center [545, 269] width 303 height 83
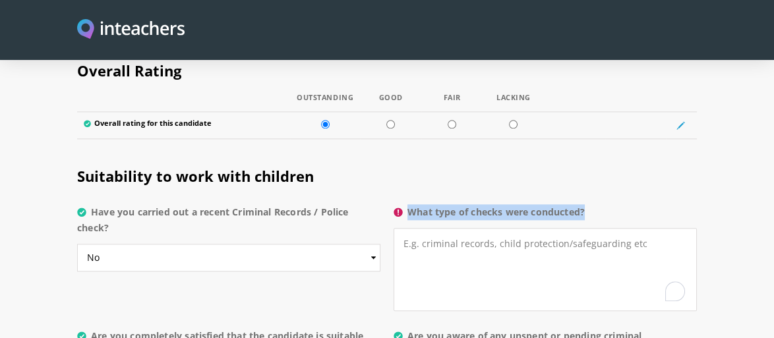
click at [441, 204] on label "What type of checks were conducted?" at bounding box center [545, 216] width 303 height 24
click at [441, 228] on textarea "What type of checks were conducted?" at bounding box center [545, 269] width 303 height 83
copy label "What type of checks were conducted?"
click at [661, 204] on label "What type of checks were conducted?" at bounding box center [545, 216] width 303 height 24
click at [661, 228] on textarea "What type of checks were conducted?" at bounding box center [545, 269] width 303 height 83
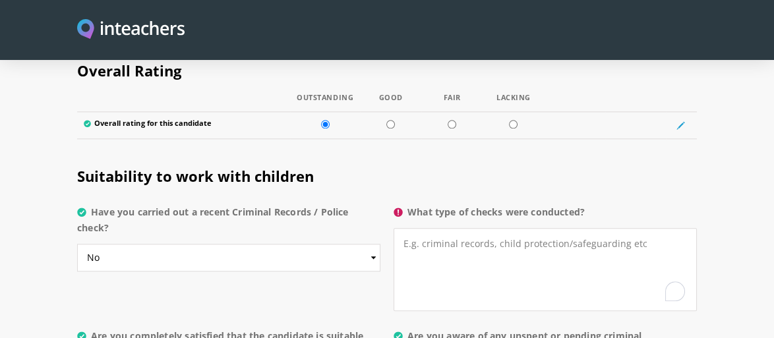
click at [492, 204] on label "What type of checks were conducted?" at bounding box center [545, 216] width 303 height 24
click at [492, 228] on textarea "What type of checks were conducted?" at bounding box center [545, 269] width 303 height 83
click at [492, 204] on label "What type of checks were conducted?" at bounding box center [545, 216] width 303 height 24
click at [492, 228] on textarea "What type of checks were conducted?" at bounding box center [545, 269] width 303 height 83
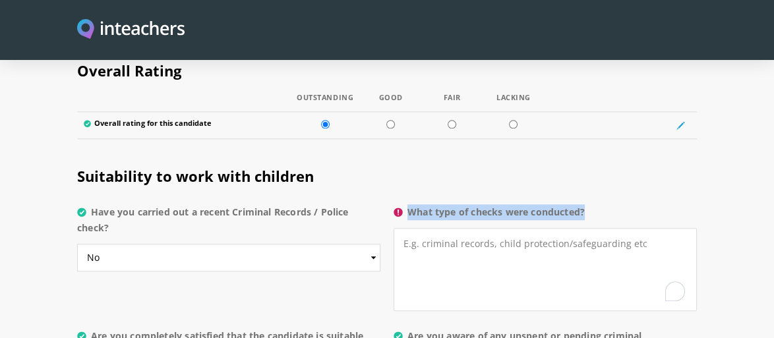
click at [492, 204] on label "What type of checks were conducted?" at bounding box center [545, 216] width 303 height 24
click at [492, 228] on textarea "What type of checks were conducted?" at bounding box center [545, 269] width 303 height 83
copy label "What type of checks were conducted?"
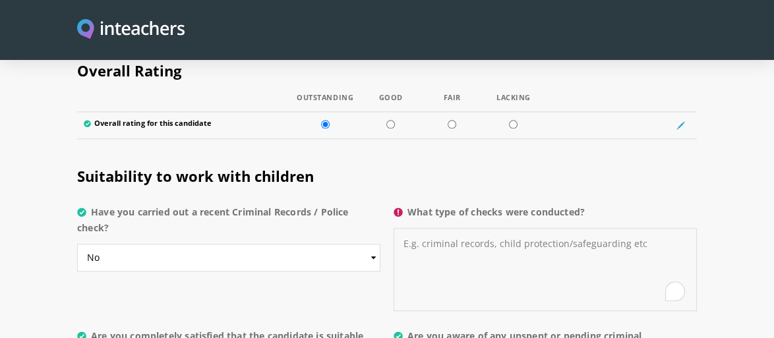
click at [464, 239] on textarea "What type of checks were conducted?" at bounding box center [545, 269] width 303 height 83
paste textarea "Identity verification and document check"
type textarea "Identity verification and document check"
click at [712, 228] on section "Suitability to work with children Have you carried out a recent Criminal Record…" at bounding box center [387, 277] width 774 height 259
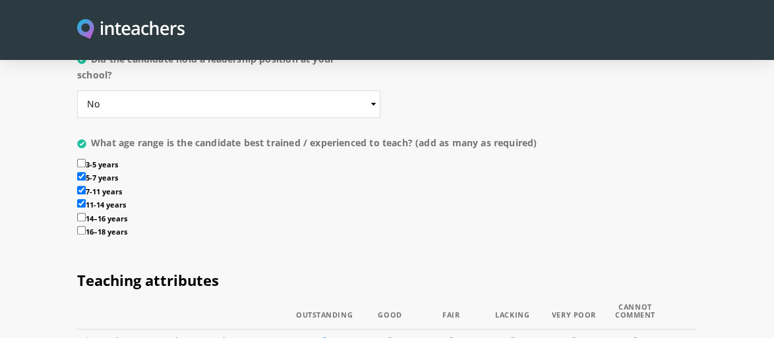
scroll to position [1568, 0]
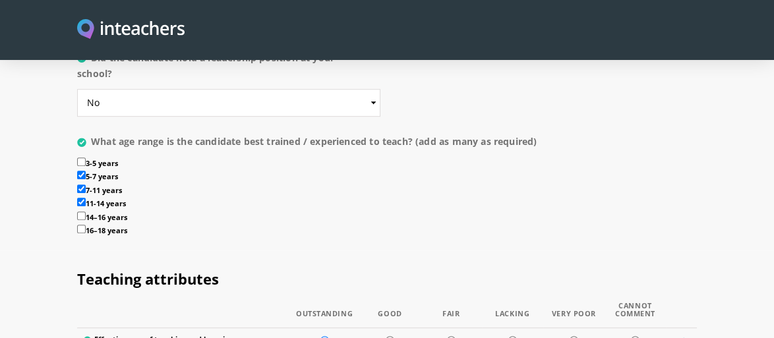
click at [80, 212] on input "14–16 years" at bounding box center [81, 216] width 9 height 9
checkbox input "true"
click at [82, 225] on input "16–18 years" at bounding box center [81, 229] width 9 height 9
checkbox input "true"
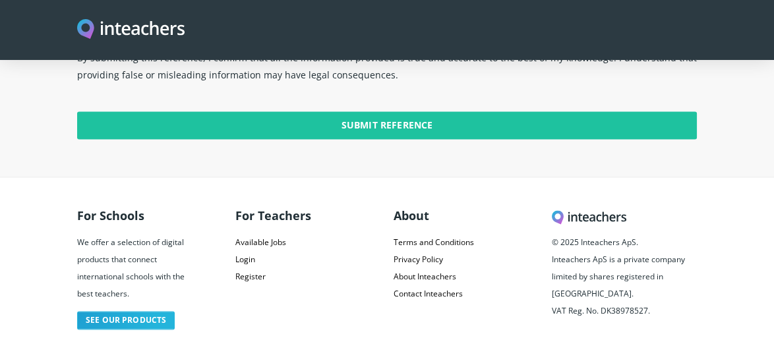
scroll to position [3470, 0]
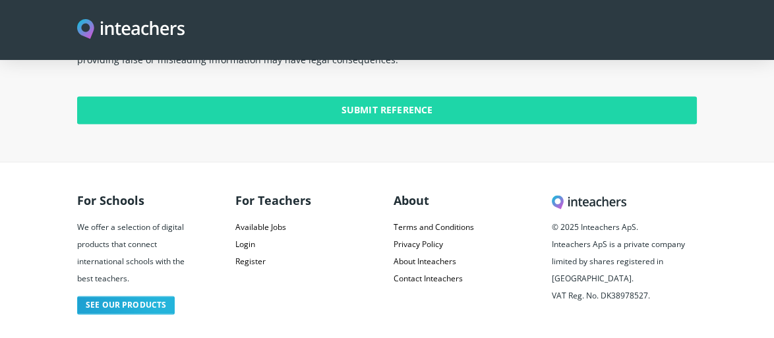
click at [361, 96] on input "Submit Reference" at bounding box center [387, 110] width 620 height 28
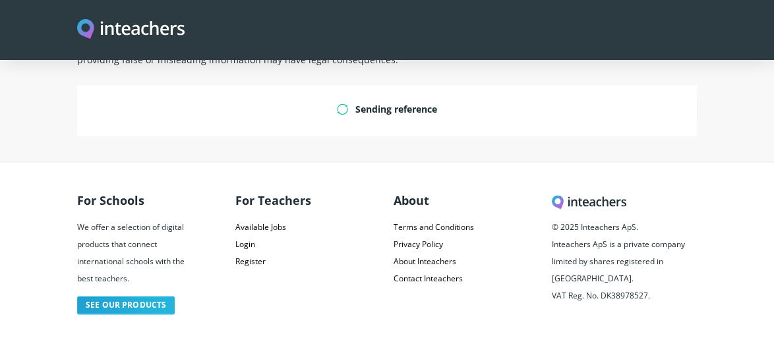
click at [361, 94] on p "Sending reference" at bounding box center [387, 107] width 620 height 45
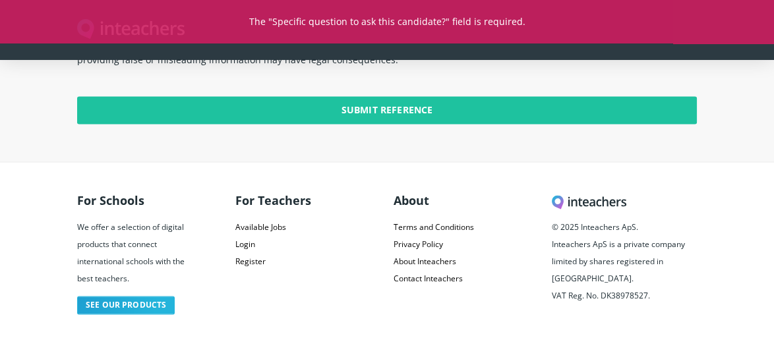
click at [448, 129] on section "Your declaration By submitting this reference, I confirm that all the informati…" at bounding box center [387, 70] width 774 height 184
click at [730, 133] on section "Your declaration By submitting this reference, I confirm that all the informati…" at bounding box center [387, 70] width 774 height 184
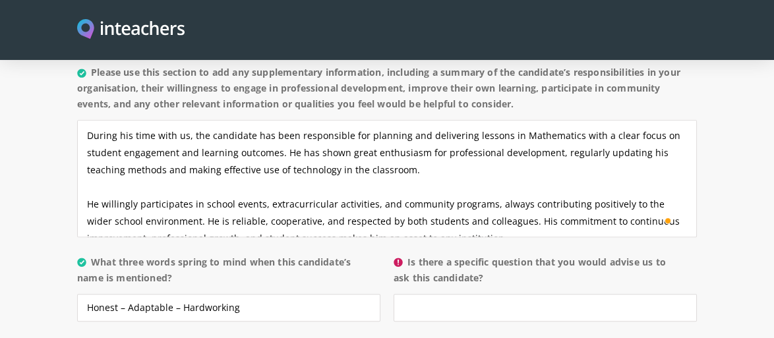
scroll to position [1281, 0]
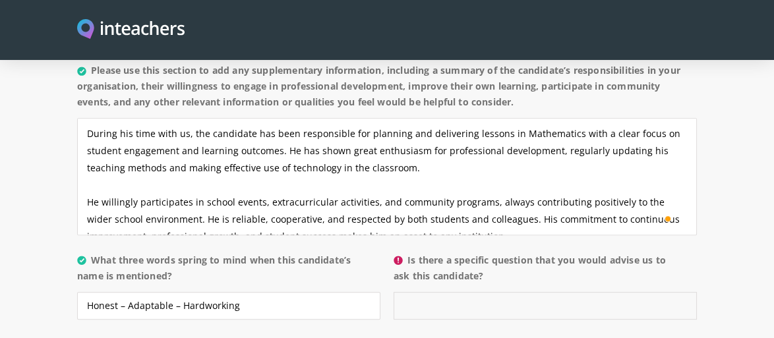
click at [523, 292] on input "Is there a specific question that you would advise us to ask this candidate?" at bounding box center [545, 306] width 303 height 28
paste input "How do you use your adaptability and willingness to learn new skills to support…"
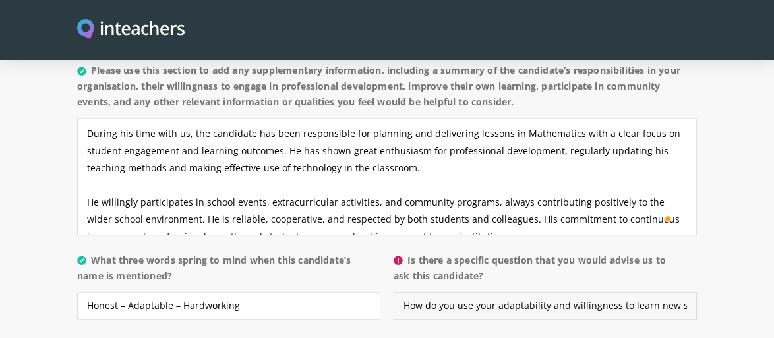
scroll to position [0, 303]
type input "How do you use your adaptability and willingness to learn new skills to support…"
click at [712, 251] on section "About the candidate Please use this free text section to provide details regard…" at bounding box center [387, 177] width 774 height 721
click at [729, 238] on section "About the candidate Please use this free text section to provide details regard…" at bounding box center [387, 177] width 774 height 721
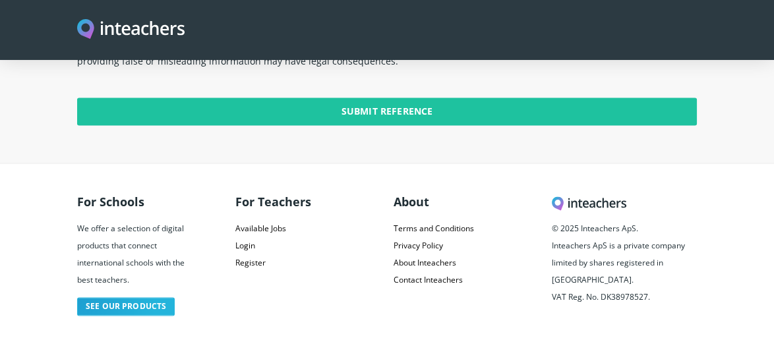
scroll to position [3470, 0]
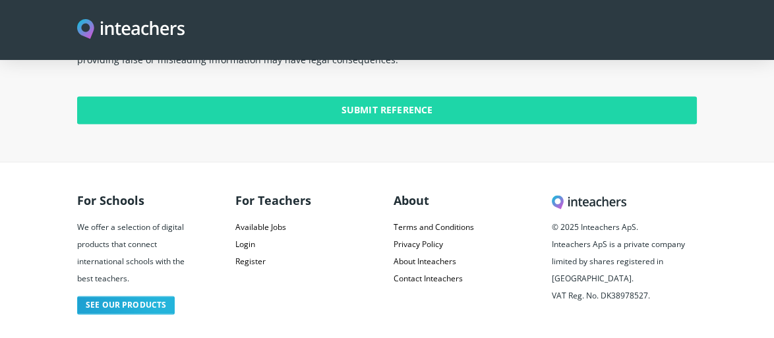
click at [346, 96] on input "Submit Reference" at bounding box center [387, 110] width 620 height 28
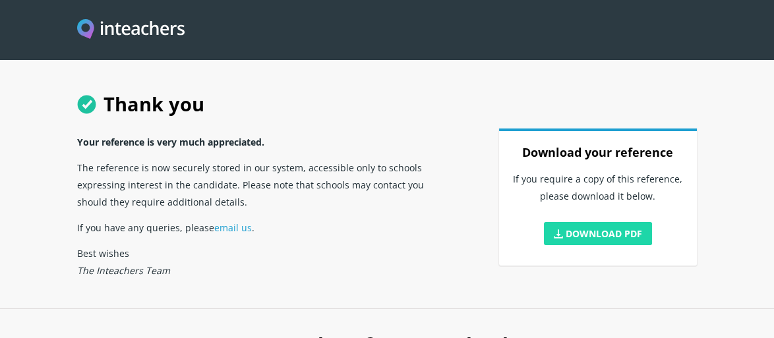
click at [584, 233] on link "Download PDF" at bounding box center [598, 233] width 108 height 23
